Goal: Communication & Community: Share content

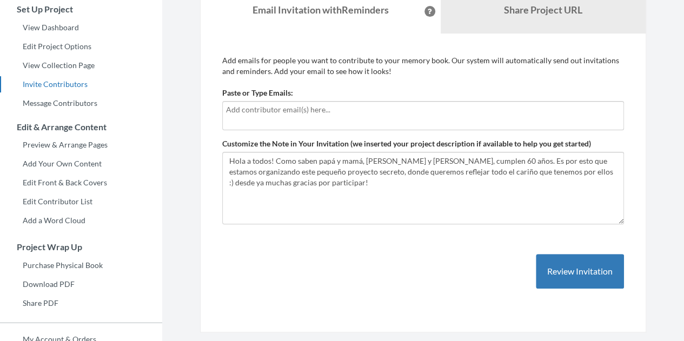
scroll to position [103, 0]
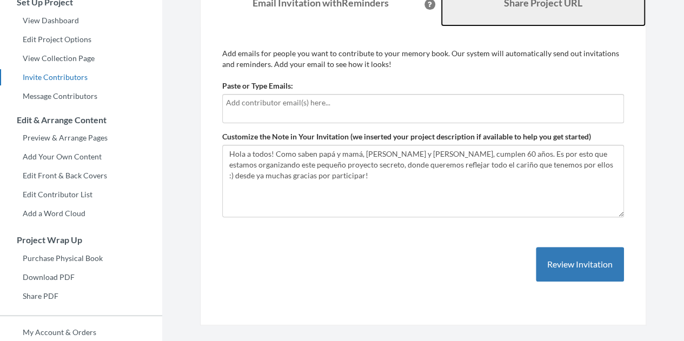
click at [534, 19] on link "Share Project URL" at bounding box center [543, 3] width 205 height 46
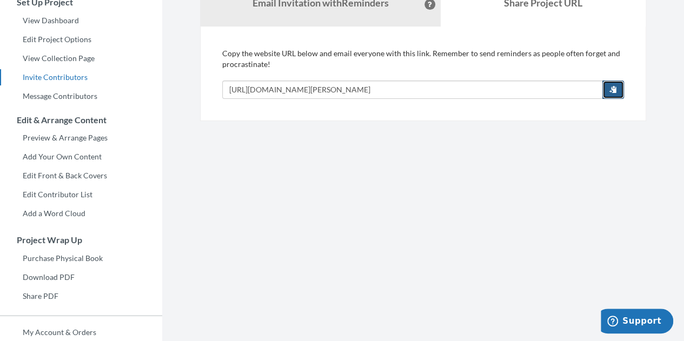
click at [616, 89] on span "button" at bounding box center [613, 89] width 8 height 8
click at [545, 223] on section "Emails have been sent! Invite Contributors There are two ways to send invitatio…" at bounding box center [423, 165] width 522 height 537
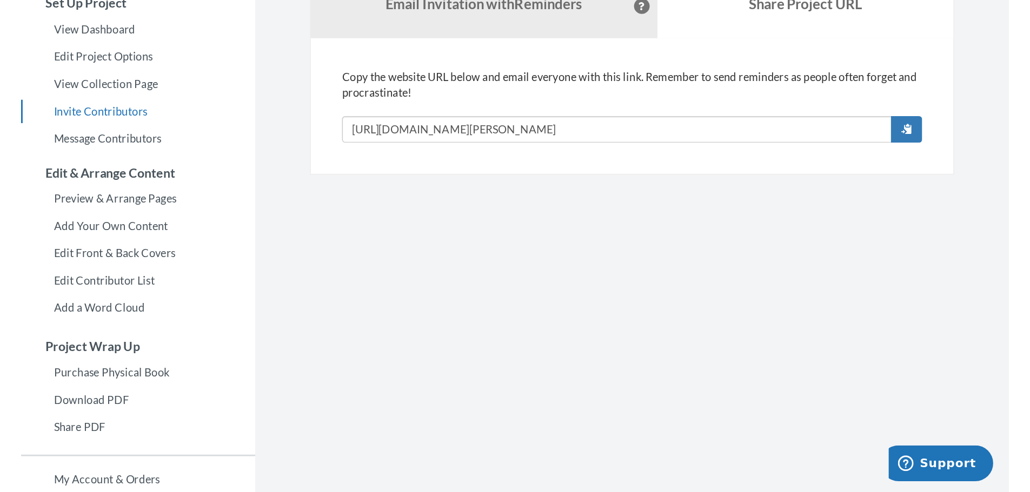
scroll to position [0, 0]
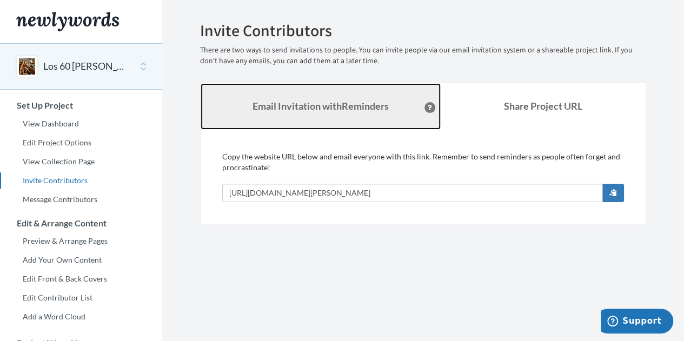
click at [276, 115] on link "Email Invitation with Reminders" at bounding box center [321, 106] width 240 height 46
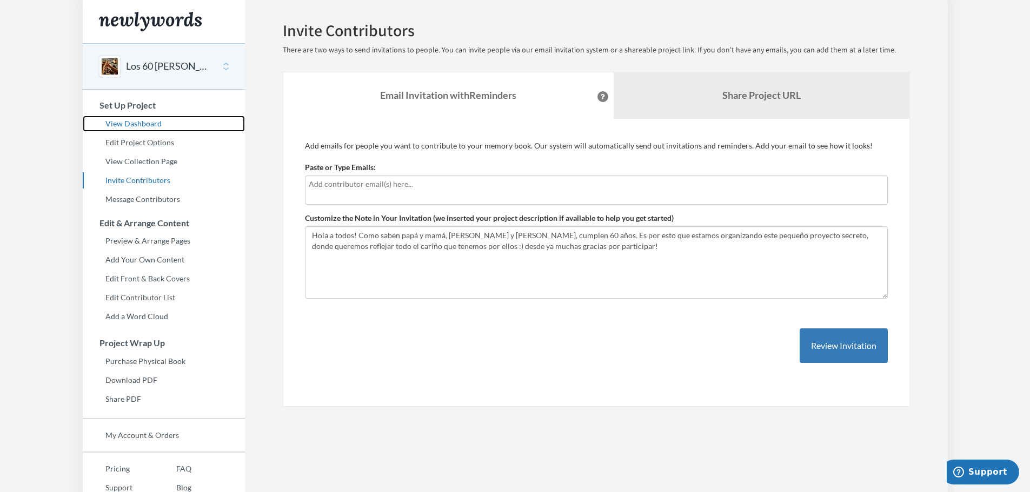
click at [119, 123] on link "View Dashboard" at bounding box center [164, 124] width 162 height 16
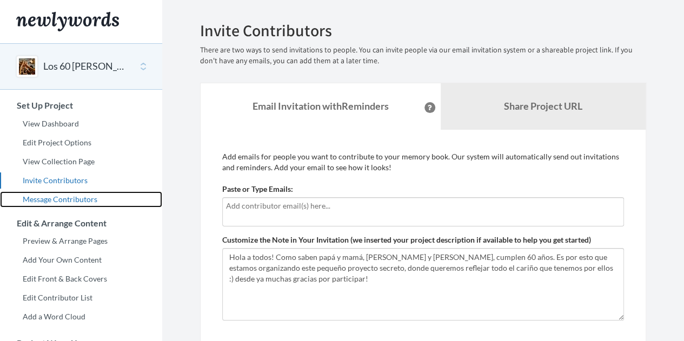
click at [70, 199] on link "Message Contributors" at bounding box center [81, 199] width 162 height 16
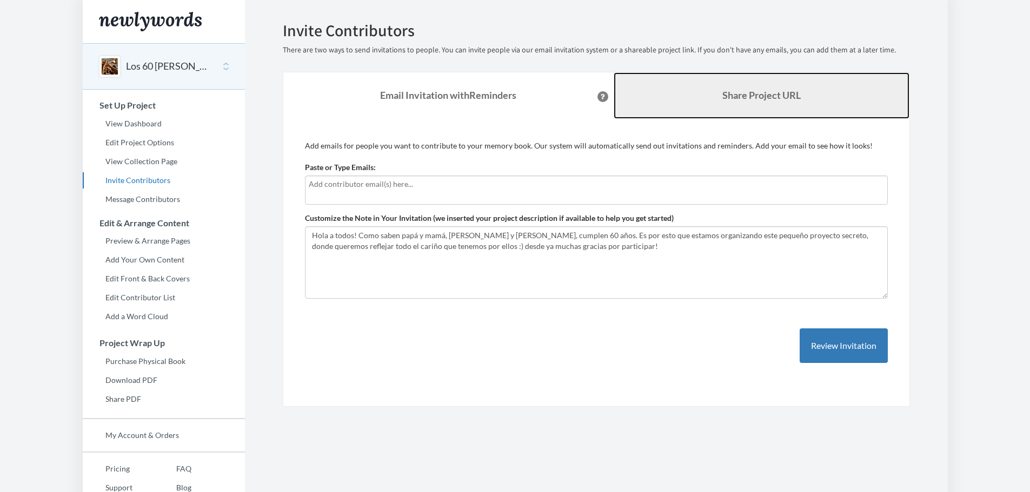
click at [722, 97] on b "Share Project URL" at bounding box center [761, 95] width 78 height 12
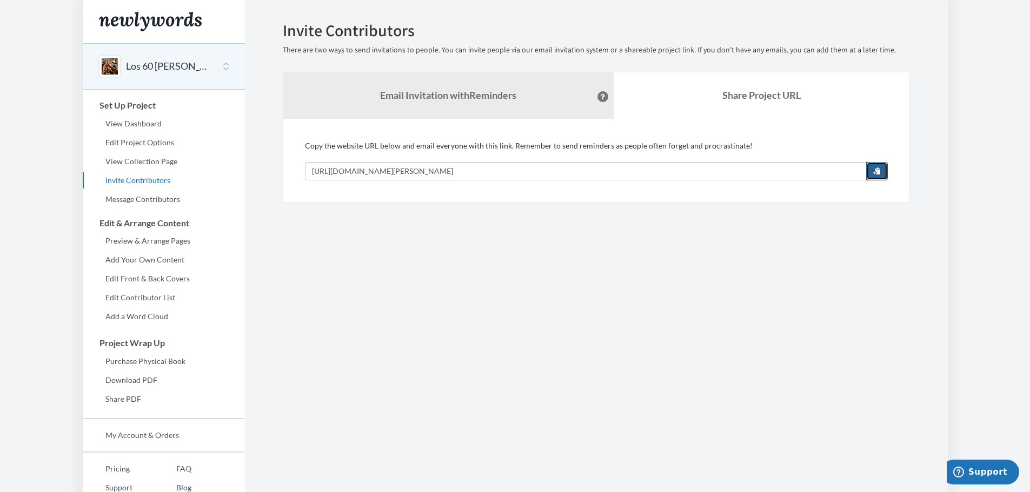
click at [875, 174] on span "button" at bounding box center [877, 171] width 8 height 8
click at [140, 243] on link "Preview & Arrange Pages" at bounding box center [164, 241] width 162 height 16
